Goal: Information Seeking & Learning: Learn about a topic

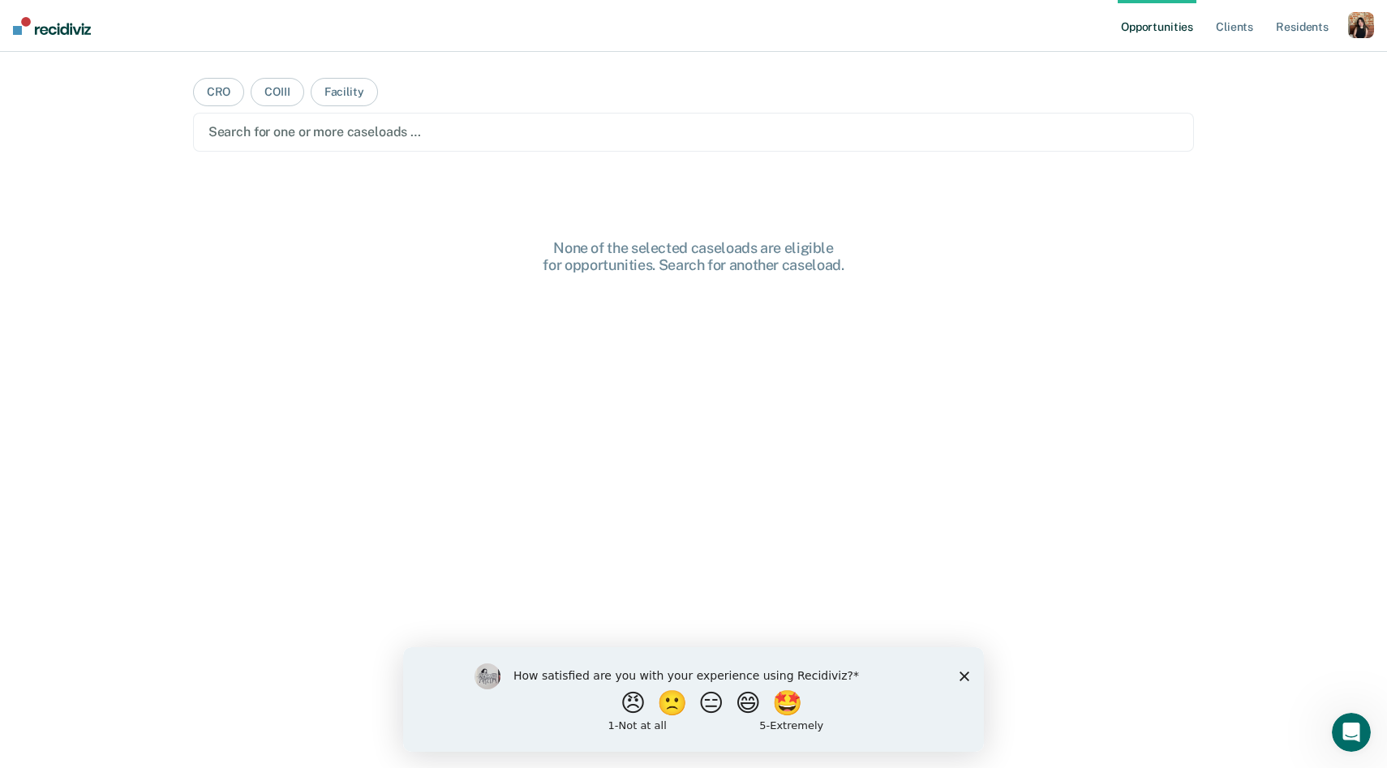
click at [1353, 23] on div "button" at bounding box center [1361, 25] width 26 height 26
click at [1249, 70] on link "Profile" at bounding box center [1295, 66] width 131 height 14
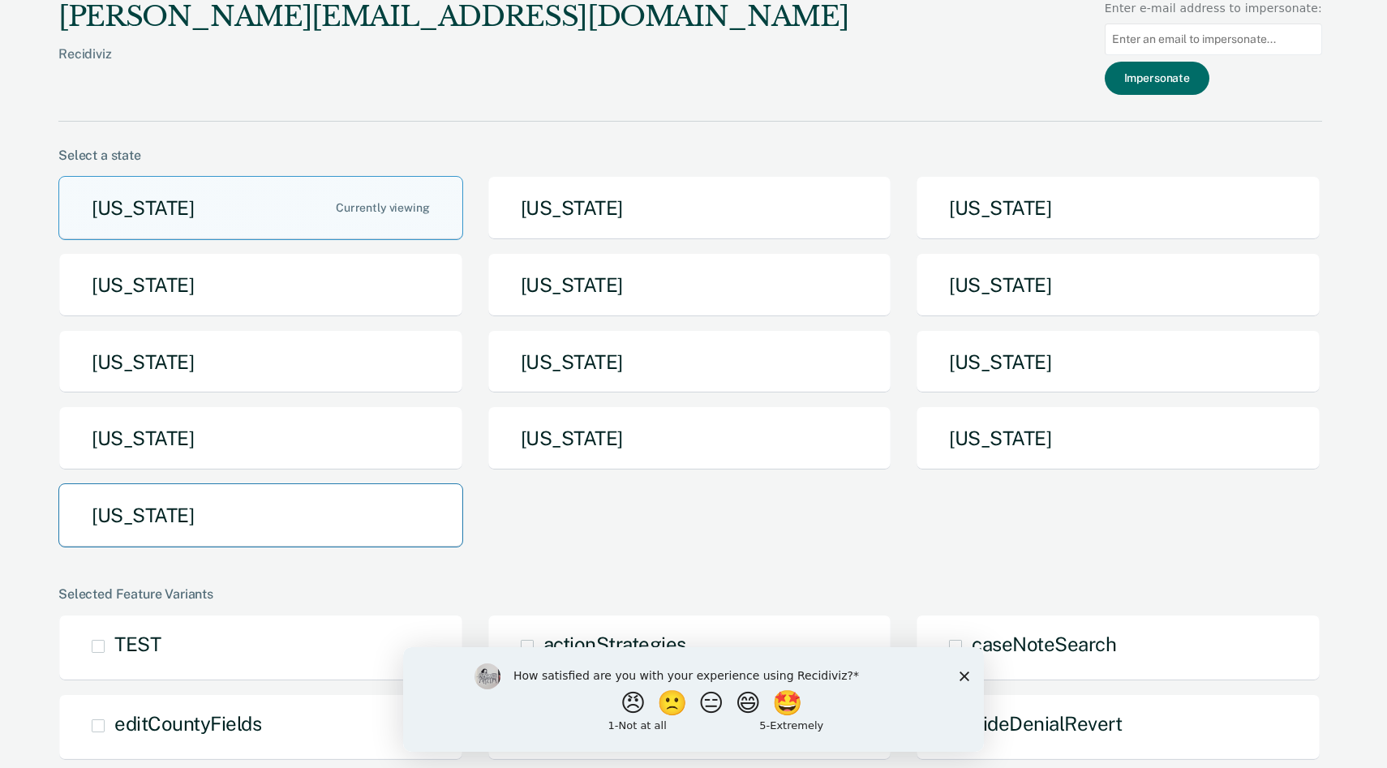
click at [267, 509] on button "[US_STATE]" at bounding box center [260, 515] width 405 height 64
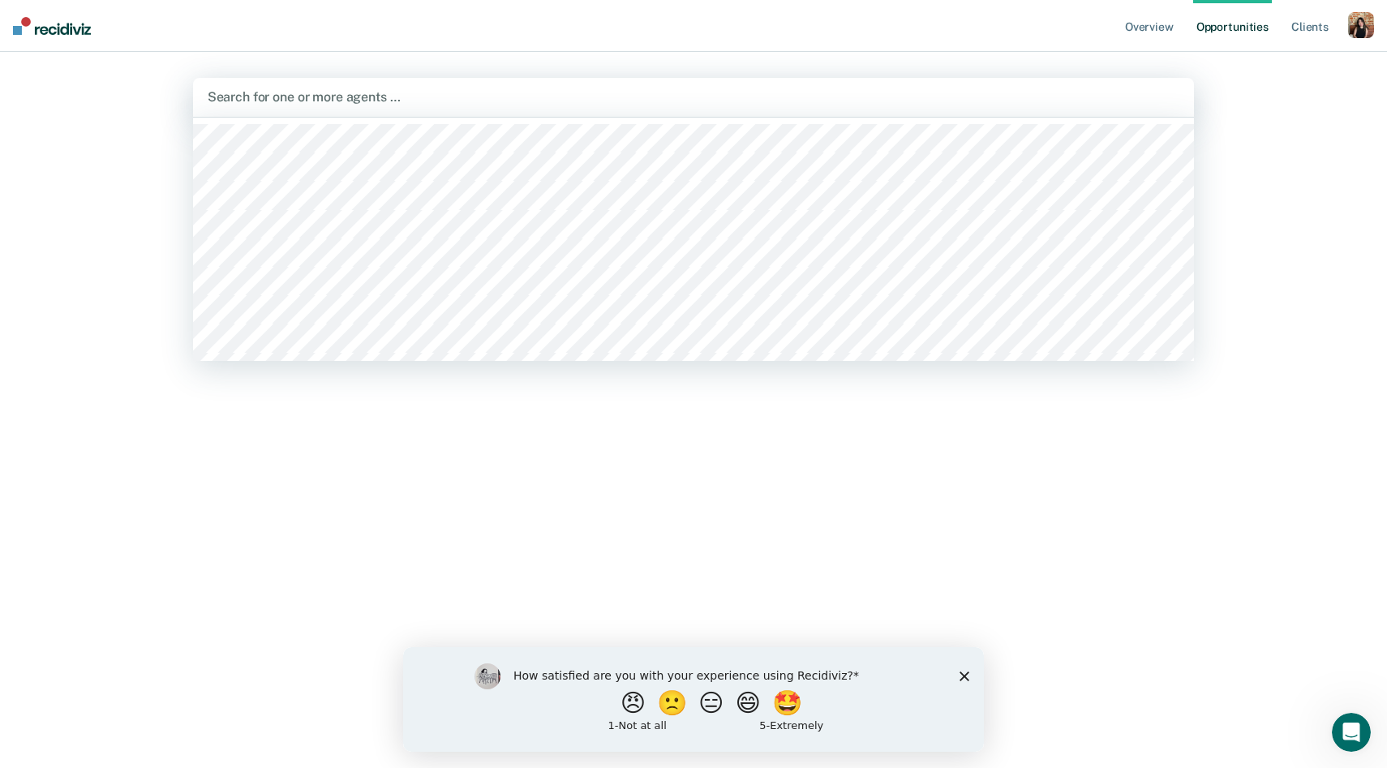
click at [352, 102] on div at bounding box center [694, 97] width 972 height 19
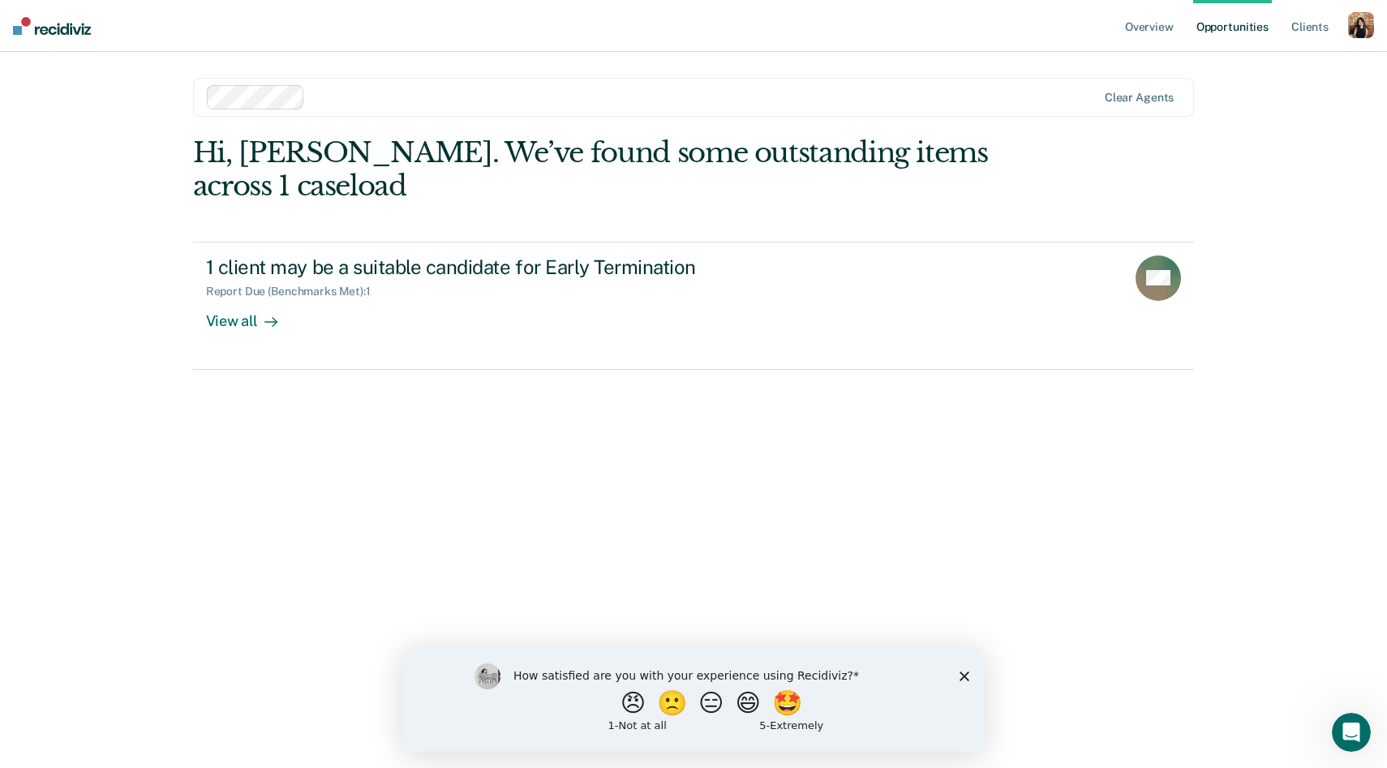
click at [963, 676] on polygon "Close survey" at bounding box center [964, 676] width 10 height 10
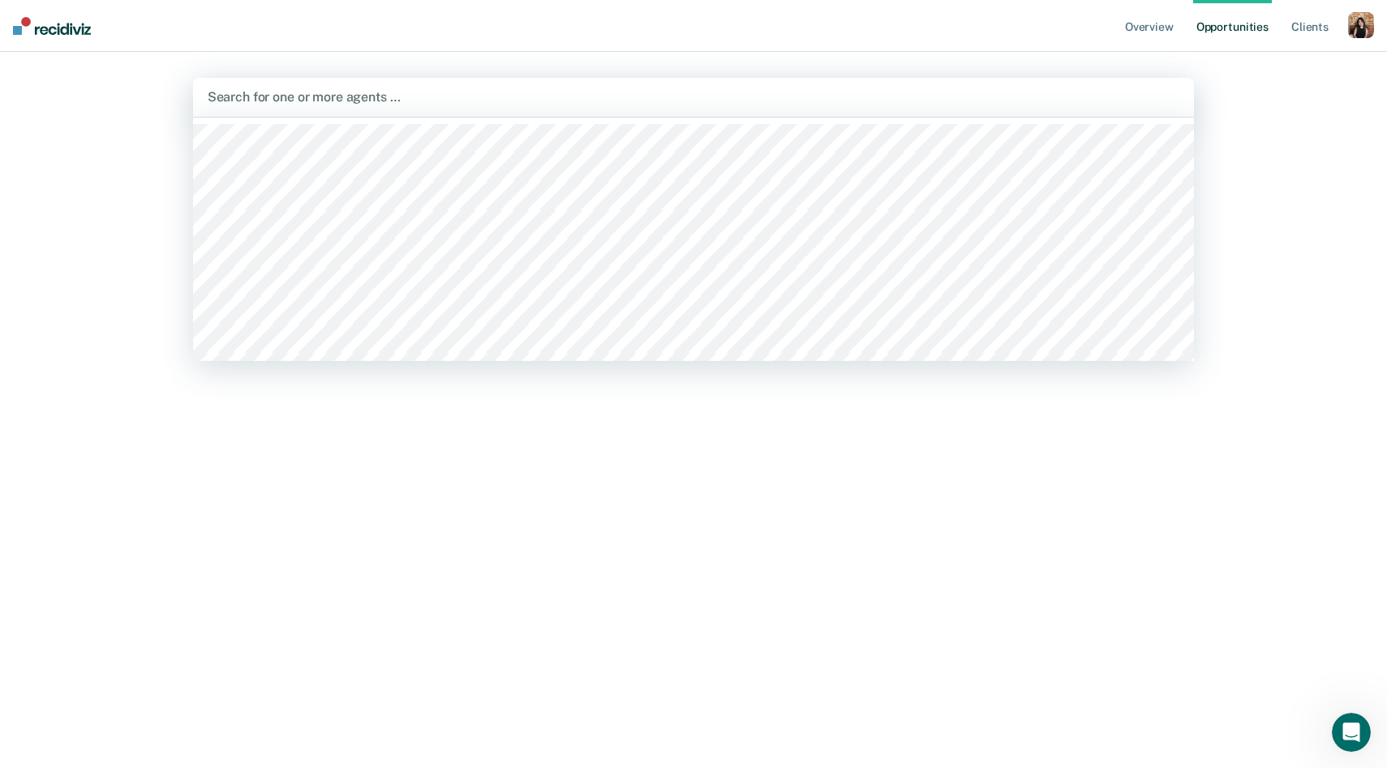
click at [304, 101] on div at bounding box center [694, 97] width 972 height 19
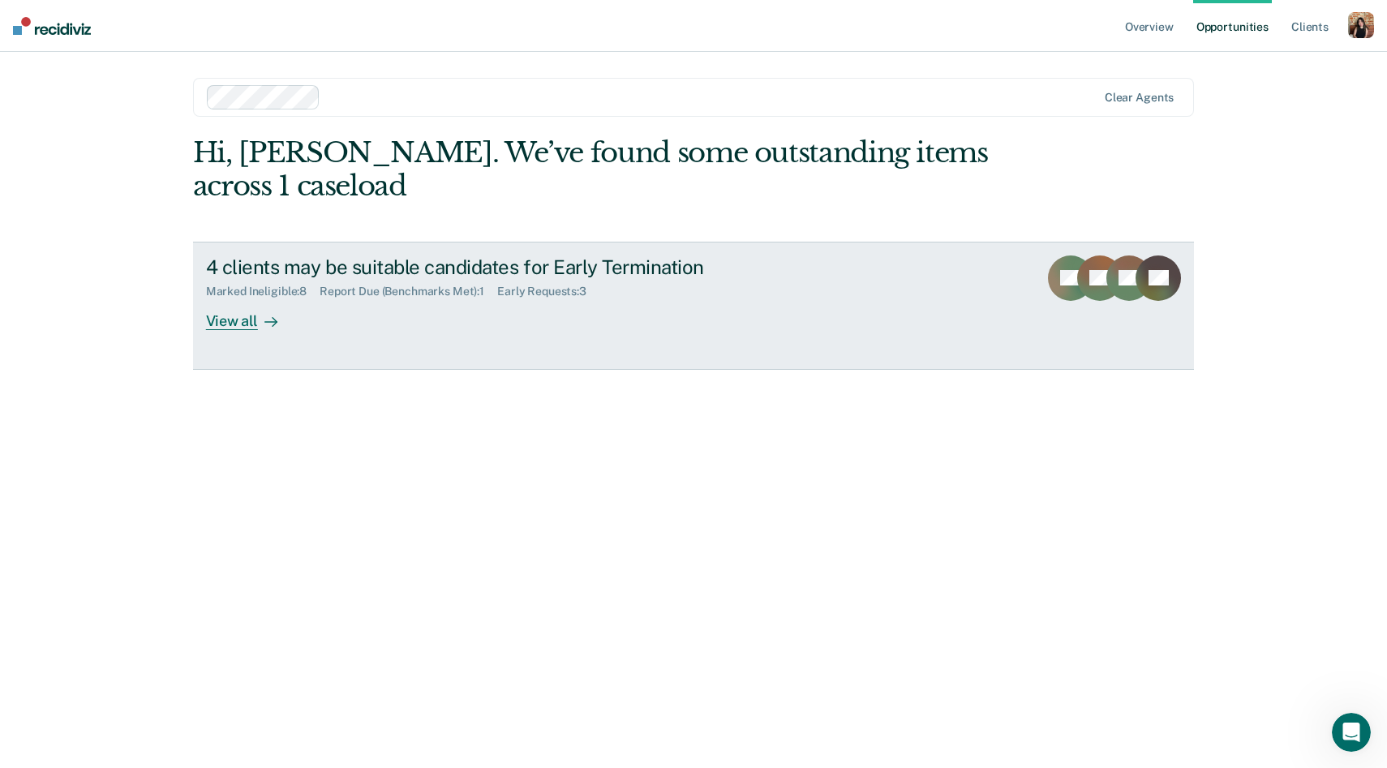
click at [270, 324] on icon at bounding box center [270, 321] width 13 height 13
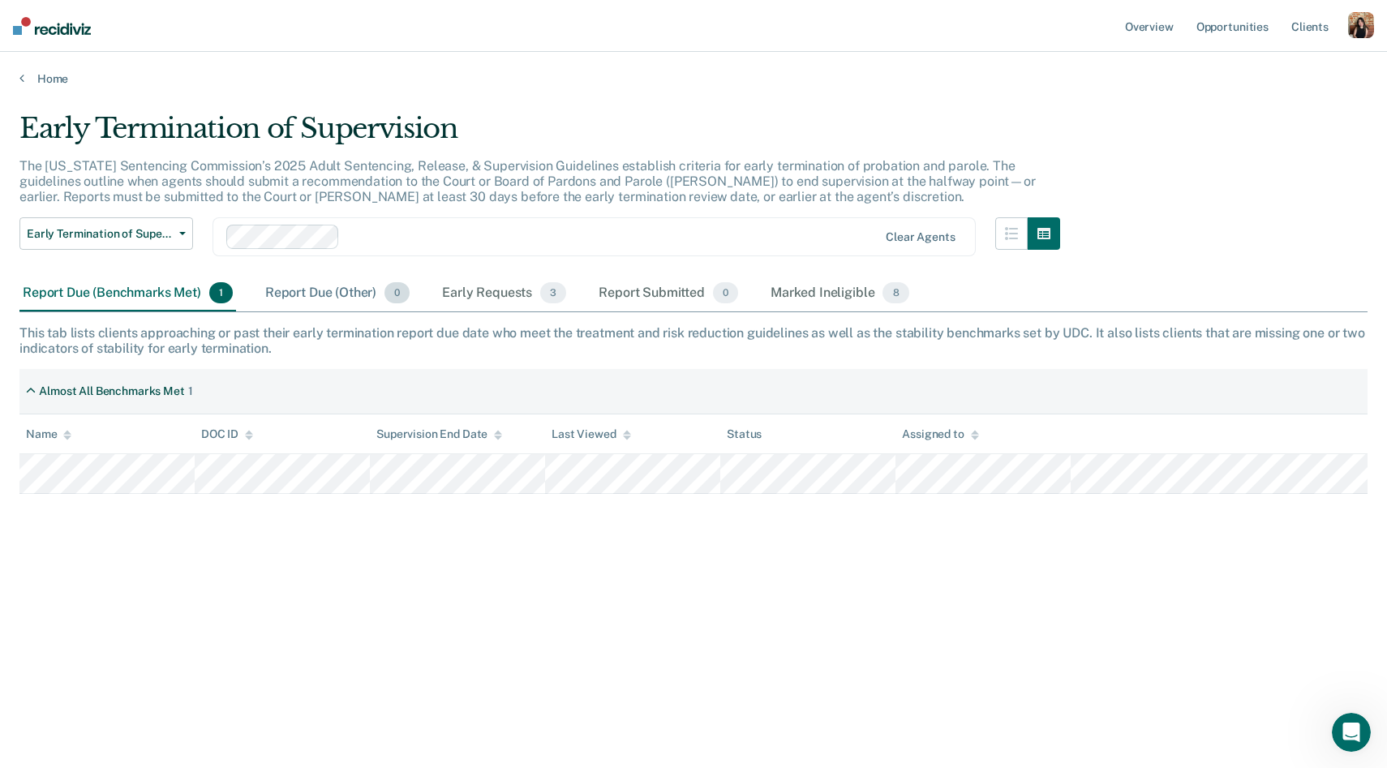
click at [337, 294] on div "Report Due (Other) 0" at bounding box center [337, 294] width 151 height 36
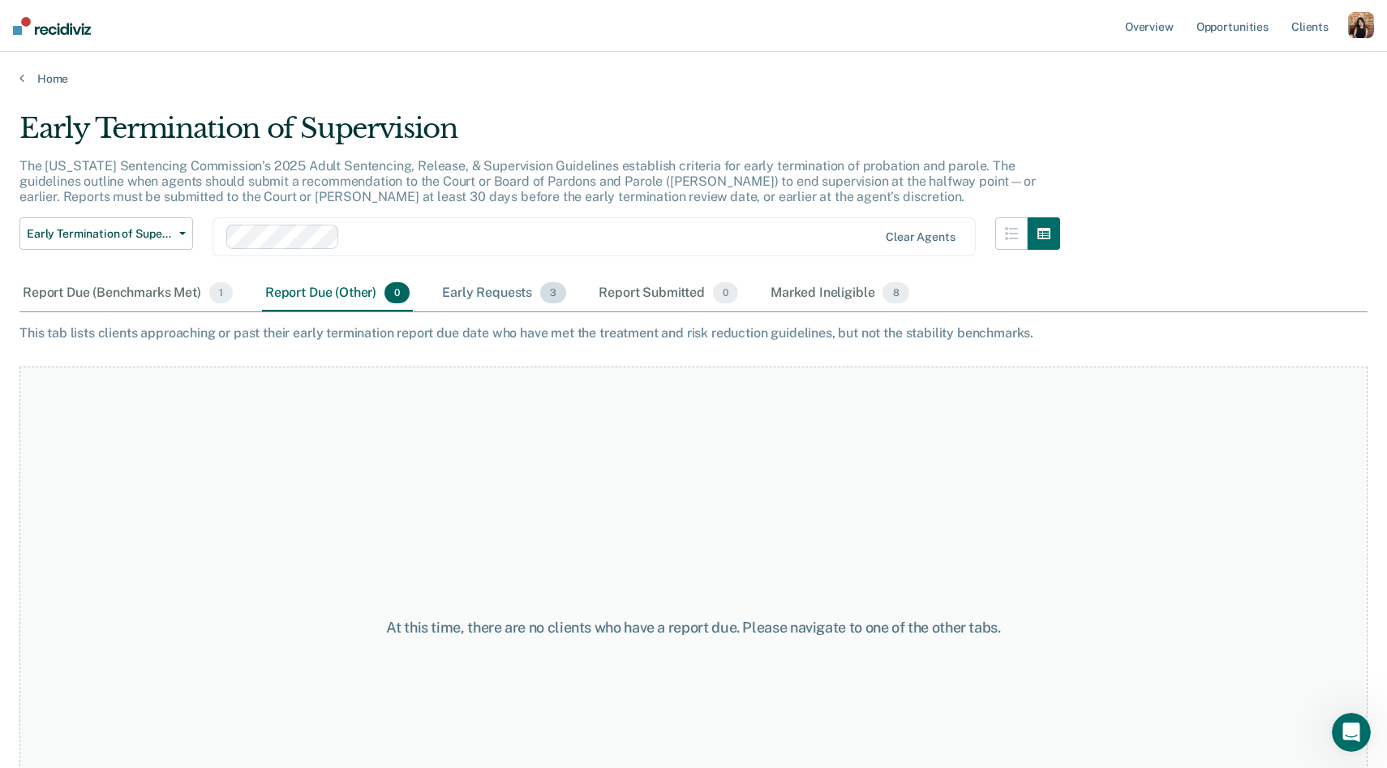
click at [522, 295] on div "Early Requests 3" at bounding box center [504, 294] width 131 height 36
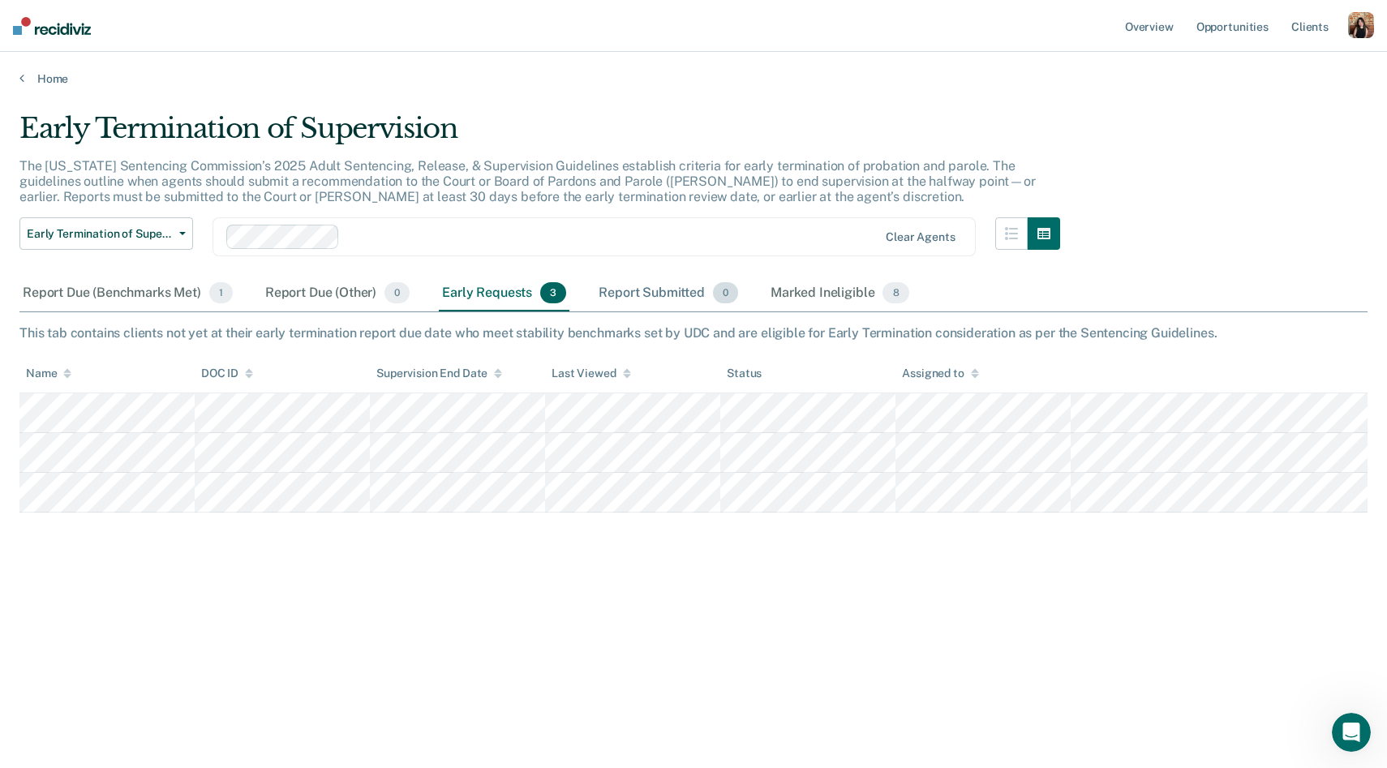
click at [637, 290] on div "Report Submitted 0" at bounding box center [668, 294] width 146 height 36
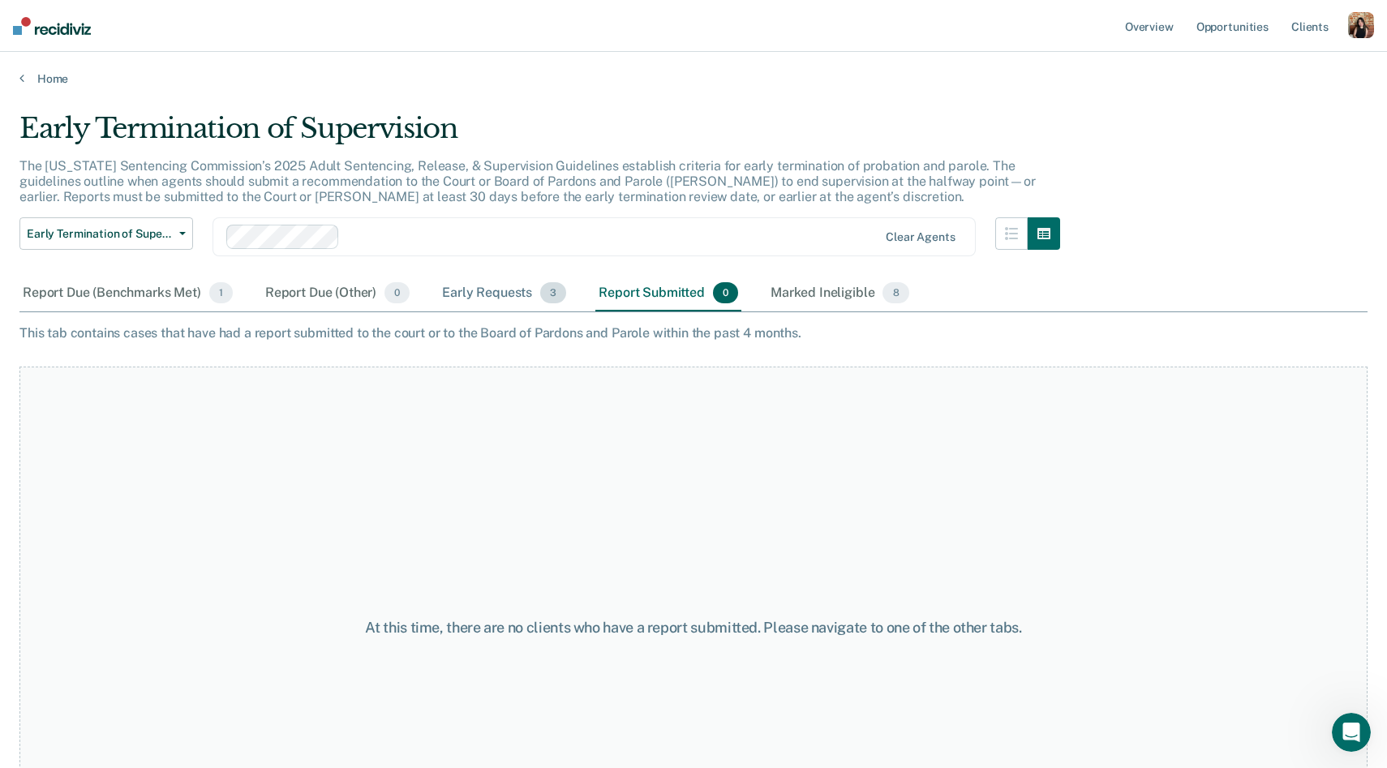
click at [506, 288] on div "Early Requests 3" at bounding box center [504, 294] width 131 height 36
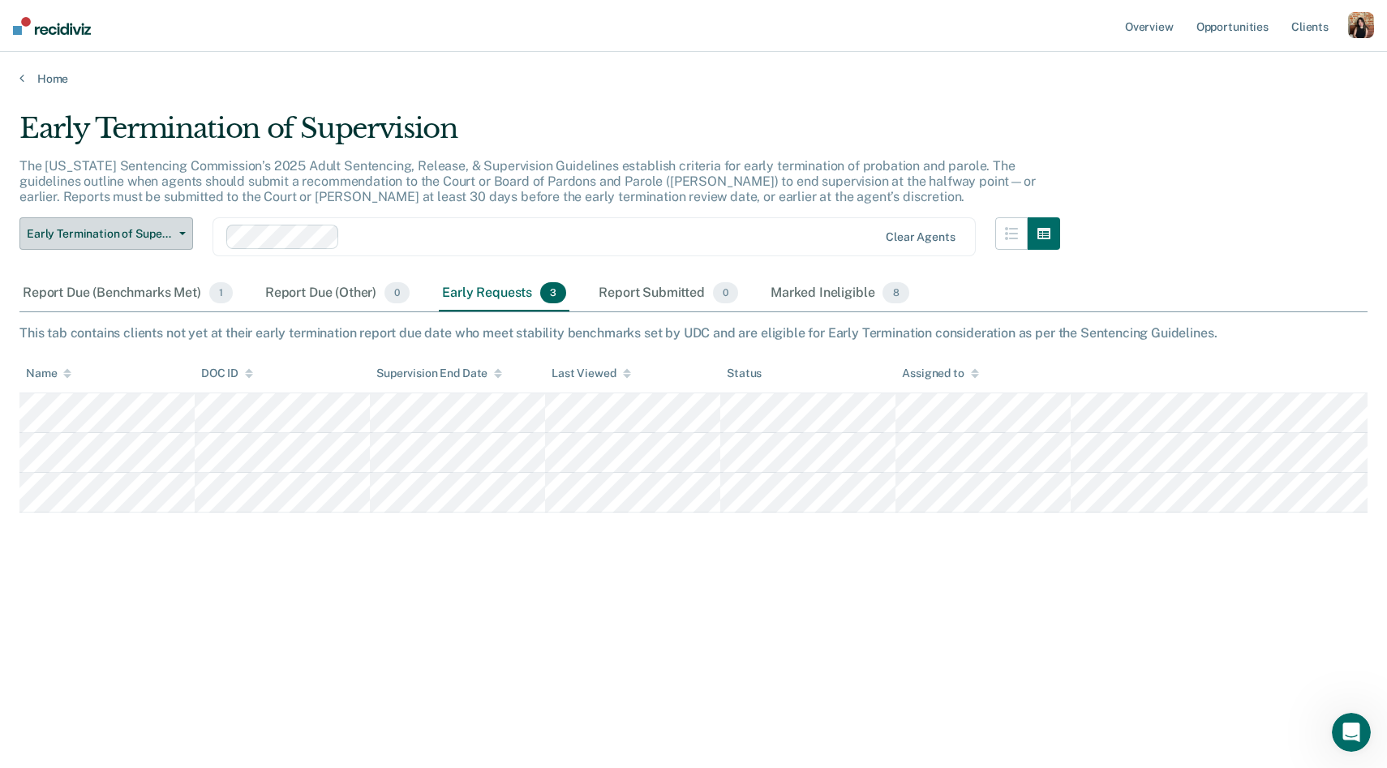
click at [157, 246] on button "Early Termination of Supervision" at bounding box center [106, 233] width 174 height 32
click at [380, 196] on p "The [US_STATE] Sentencing Commission’s 2025 Adult Sentencing, Release, & Superv…" at bounding box center [527, 181] width 1016 height 46
click at [1148, 25] on link "Overview" at bounding box center [1149, 26] width 55 height 52
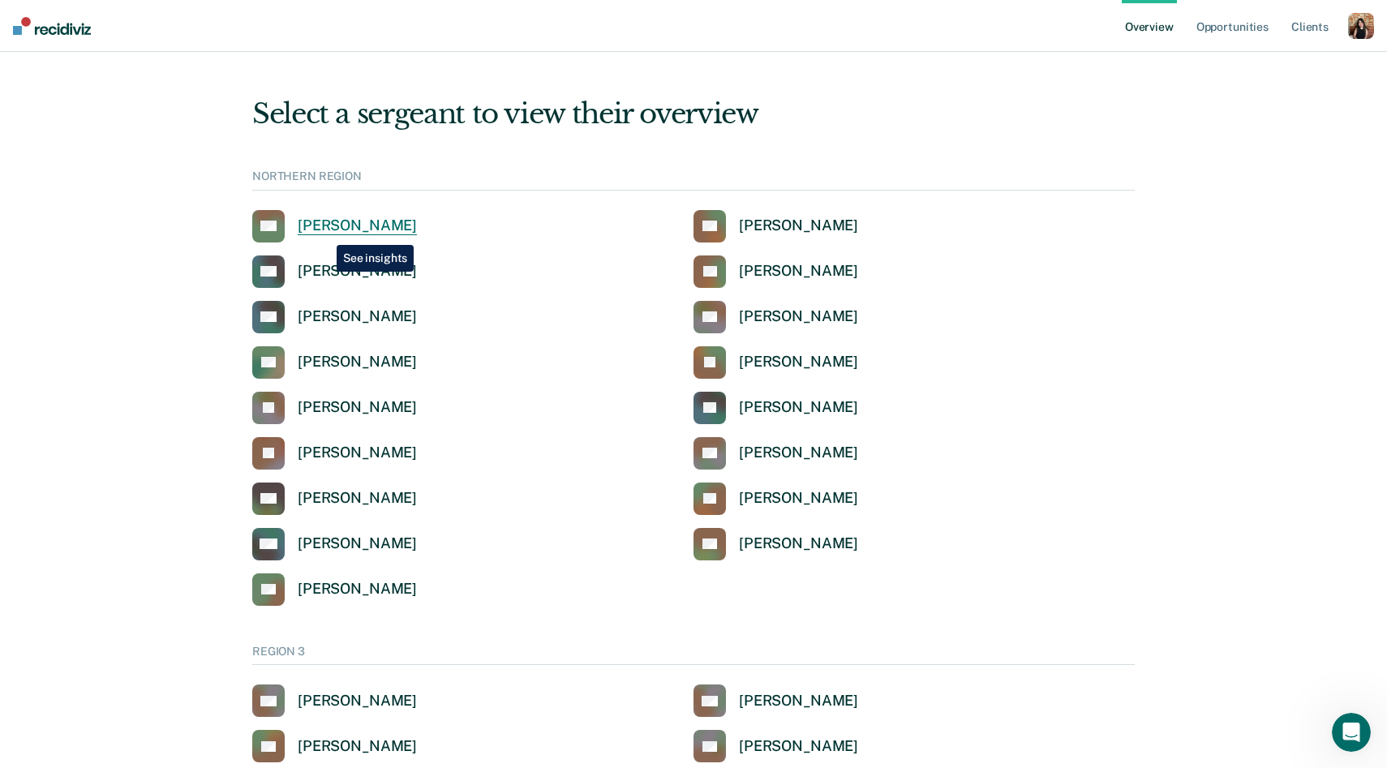
click at [324, 233] on div "[PERSON_NAME]" at bounding box center [357, 226] width 119 height 19
click at [347, 272] on div "[PERSON_NAME]" at bounding box center [357, 271] width 119 height 19
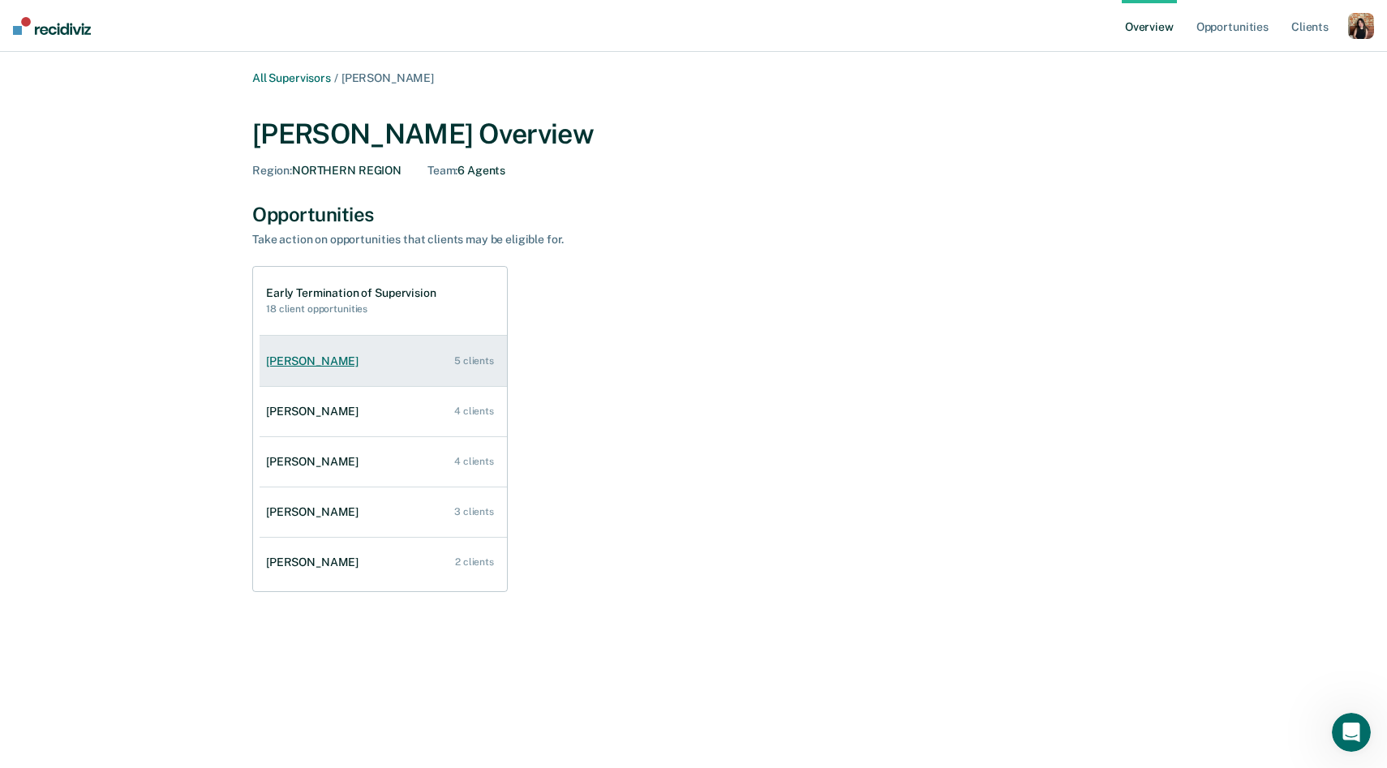
click at [304, 361] on div "[PERSON_NAME]" at bounding box center [315, 361] width 99 height 14
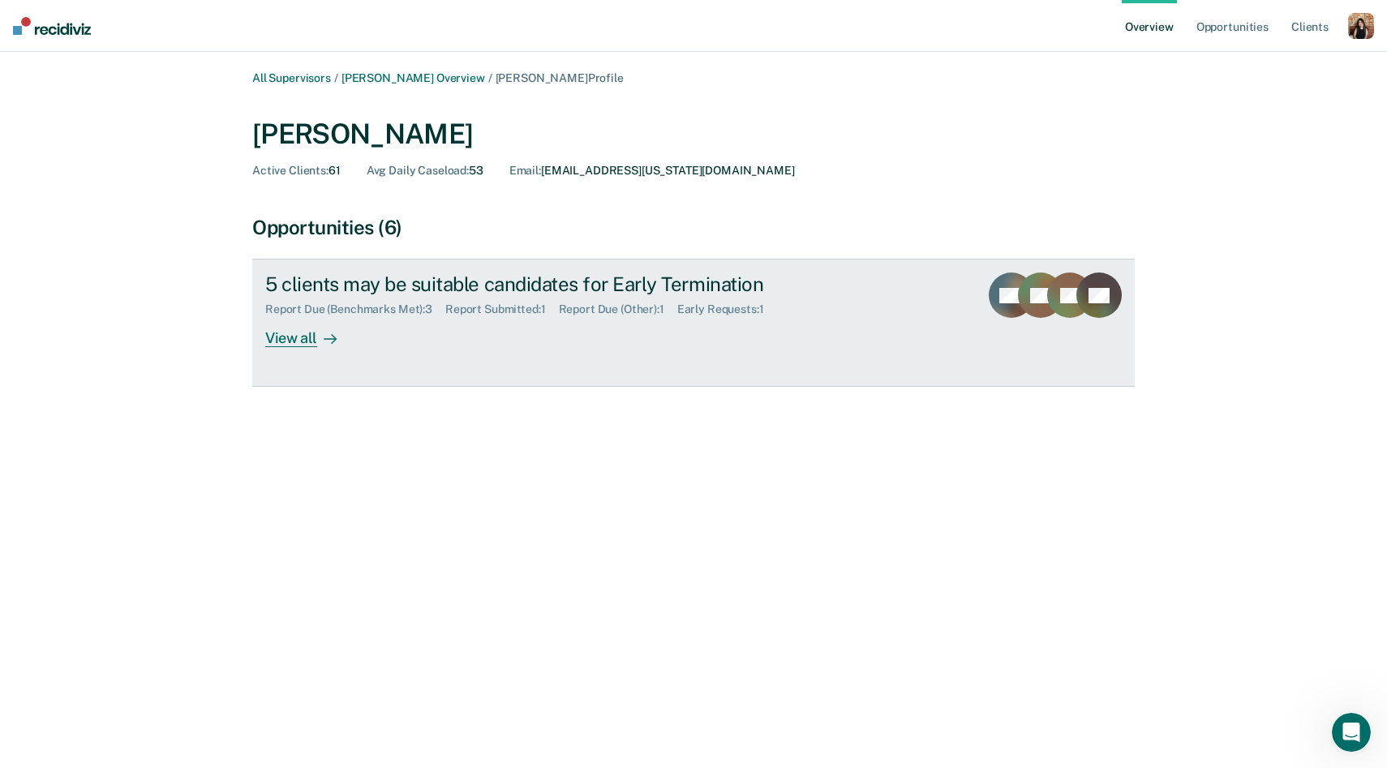
click at [308, 344] on div "View all" at bounding box center [310, 332] width 91 height 32
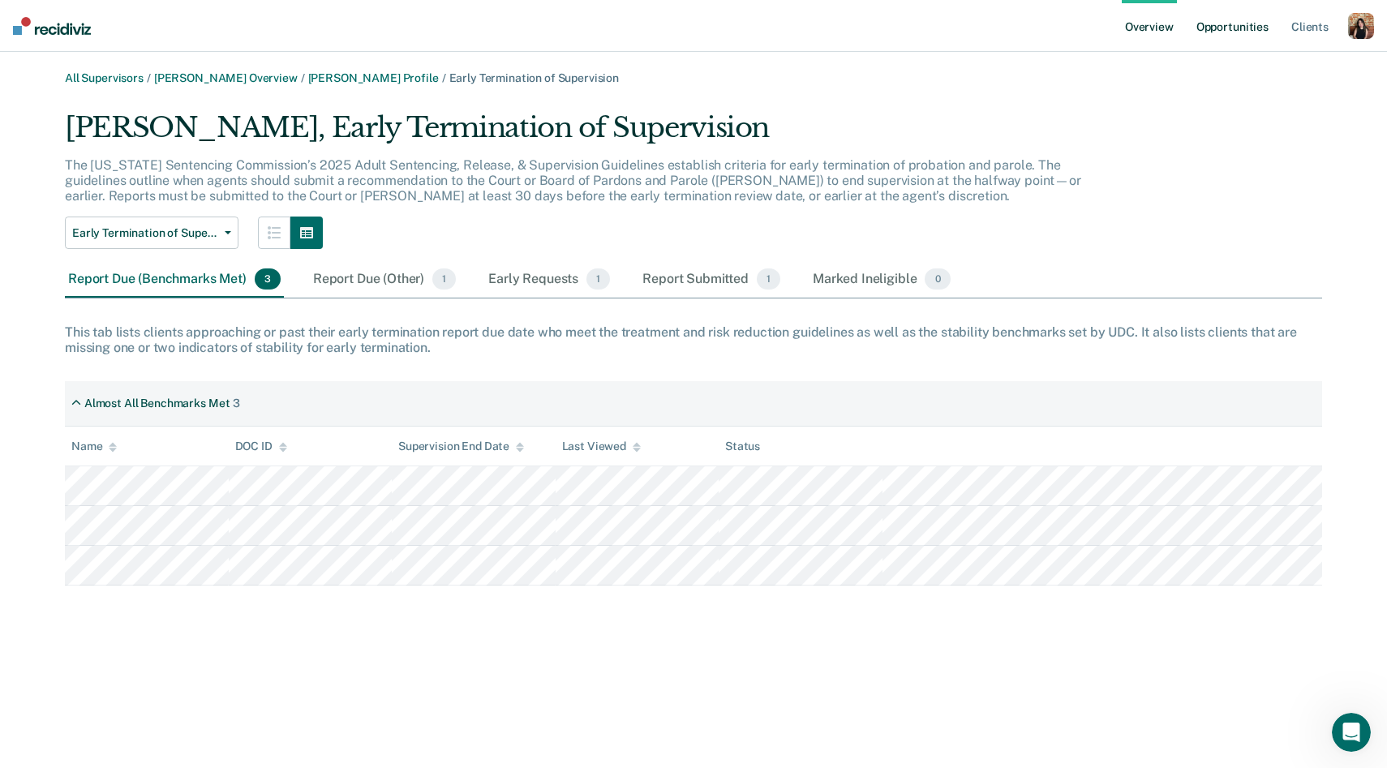
click at [1239, 23] on link "Opportunities" at bounding box center [1232, 26] width 79 height 52
